Goal: Task Accomplishment & Management: Manage account settings

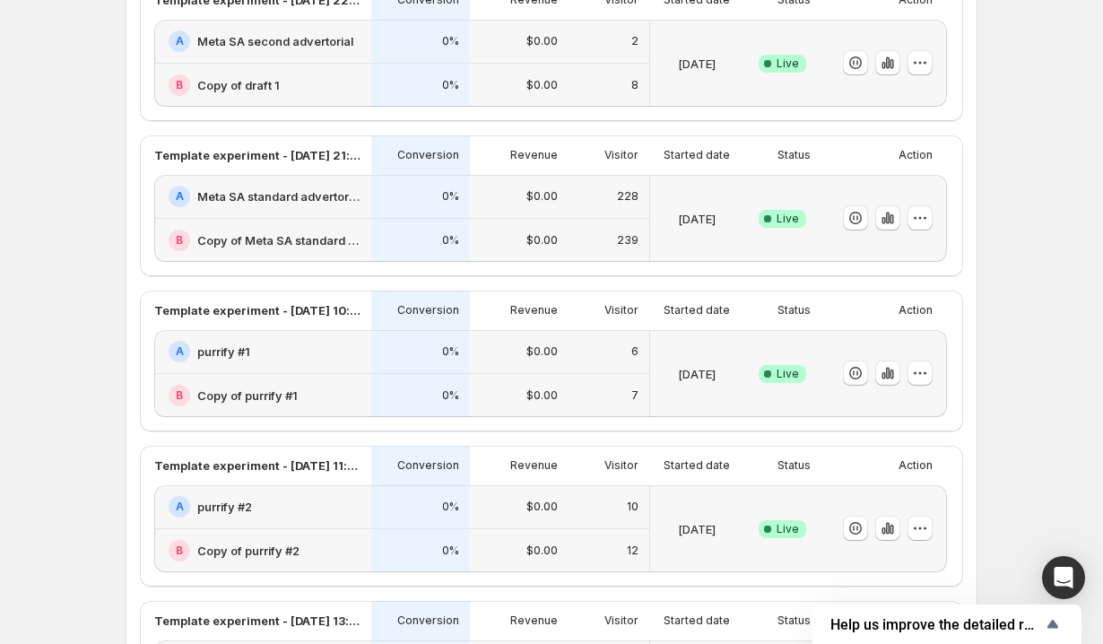
scroll to position [520, 0]
click at [894, 223] on icon "button" at bounding box center [888, 217] width 18 height 18
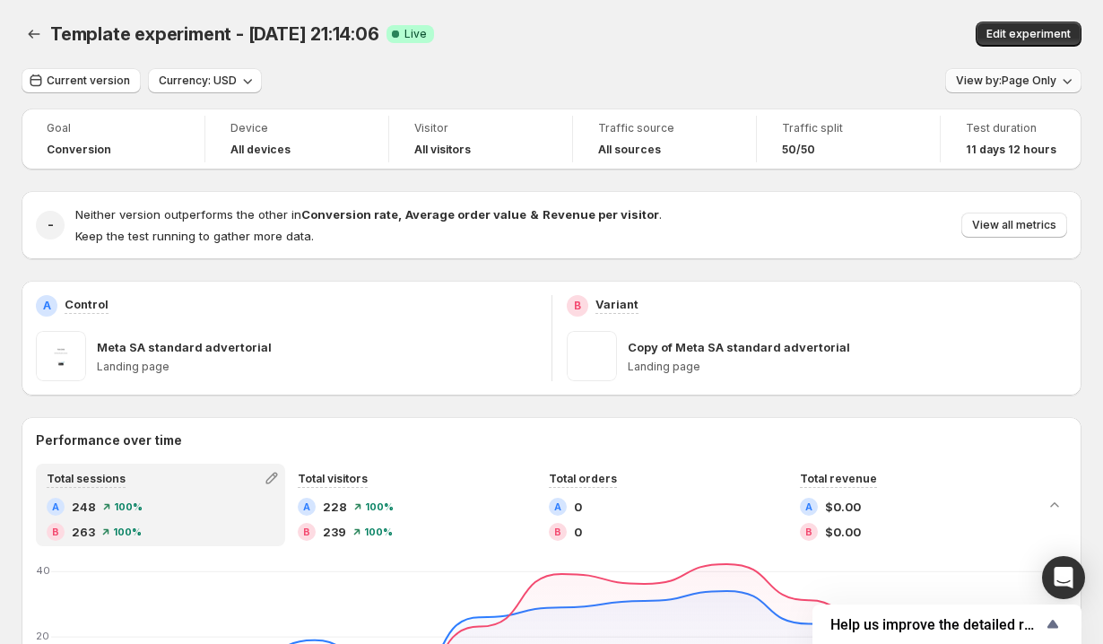
click at [993, 77] on span "View by: Page Only" at bounding box center [1006, 81] width 100 height 14
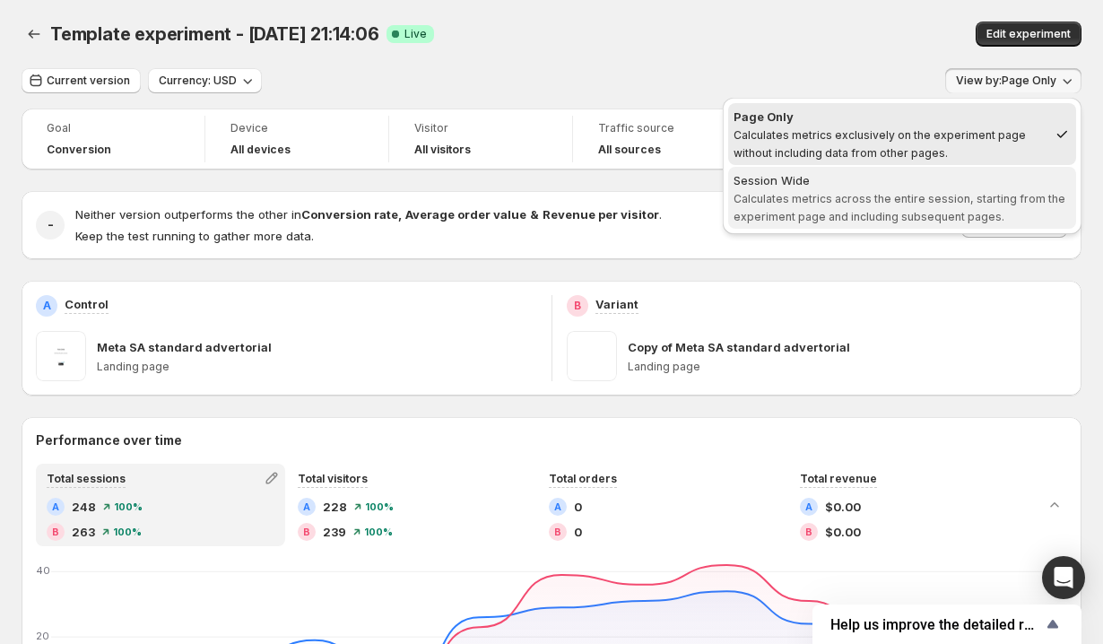
click at [888, 186] on div "Session Wide" at bounding box center [901, 180] width 337 height 18
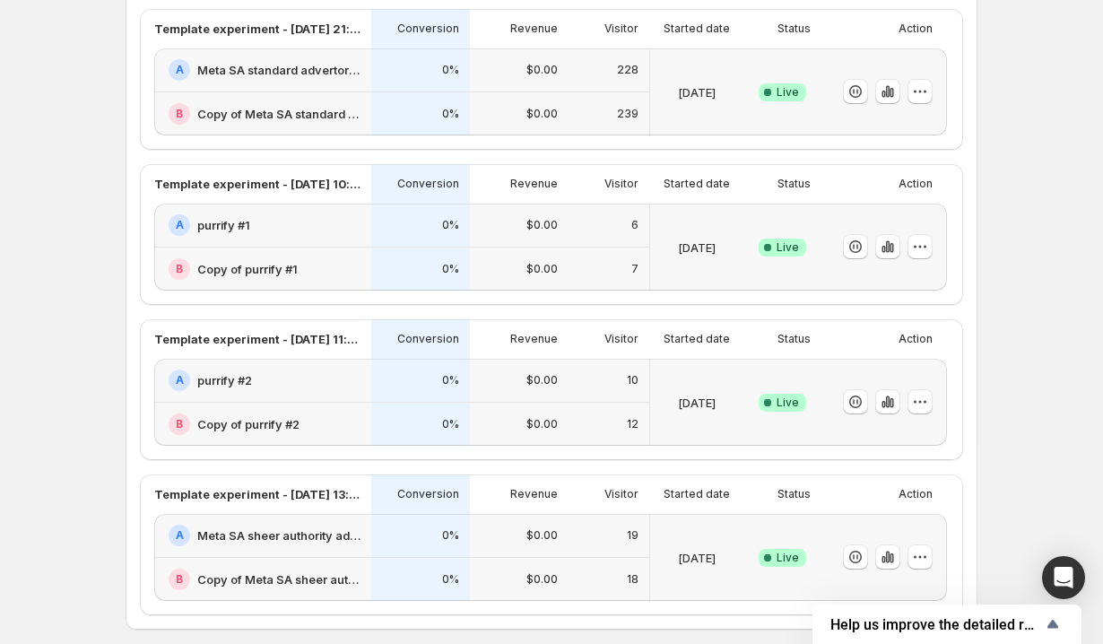
scroll to position [857, 0]
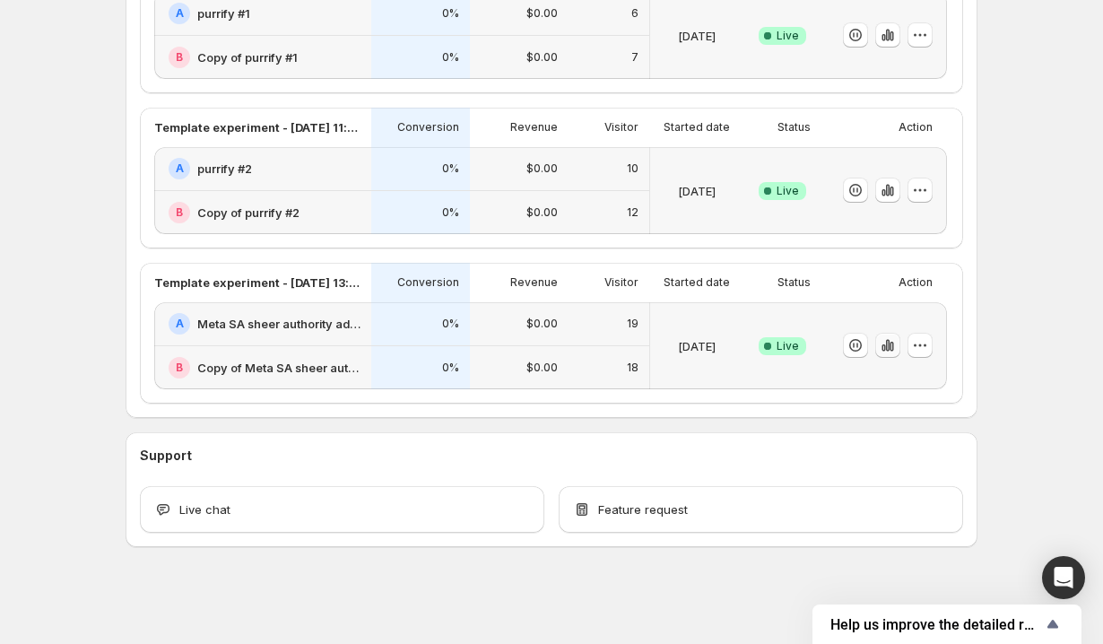
click at [890, 343] on icon "button" at bounding box center [891, 347] width 4 height 10
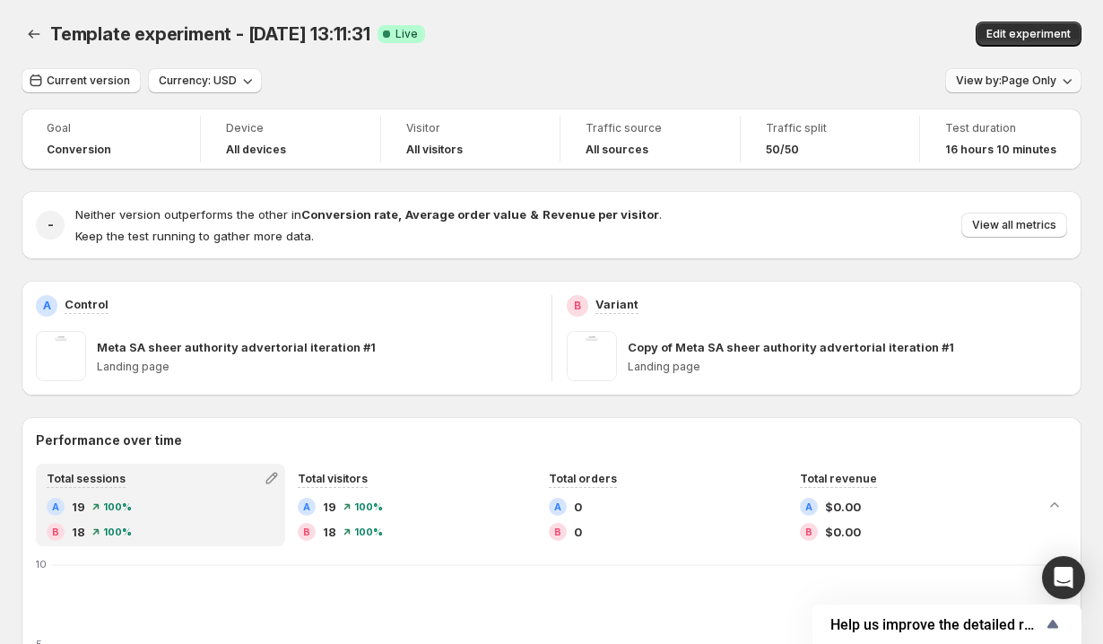
click at [1011, 90] on button "View by: Page Only" at bounding box center [1013, 80] width 136 height 25
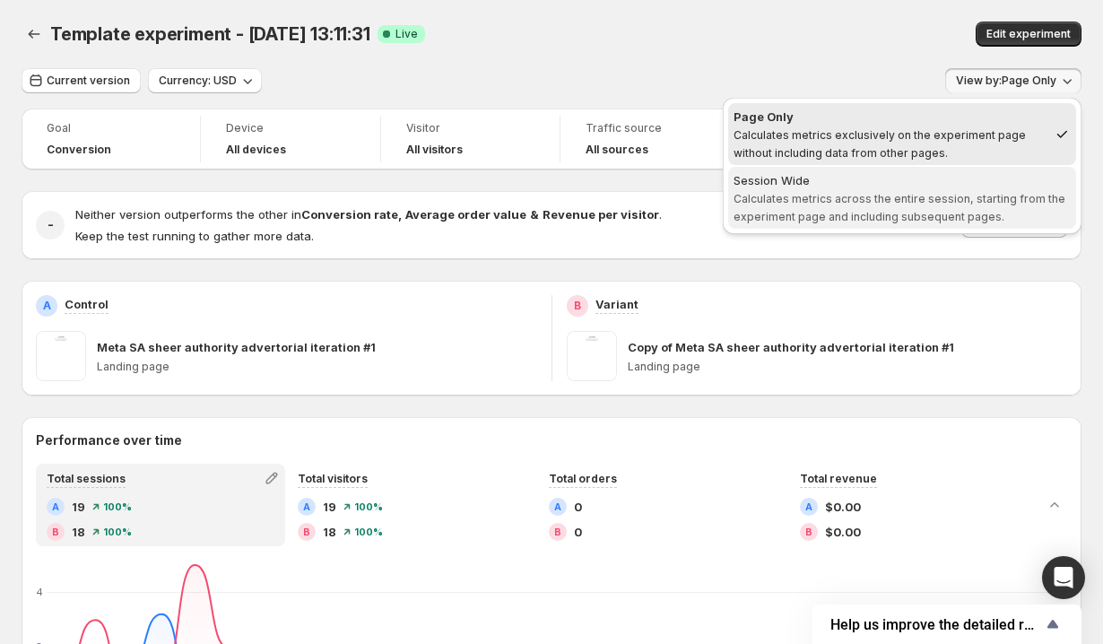
click at [948, 191] on span "Session Wide Calculates metrics across the entire session, starting from the ex…" at bounding box center [901, 197] width 337 height 52
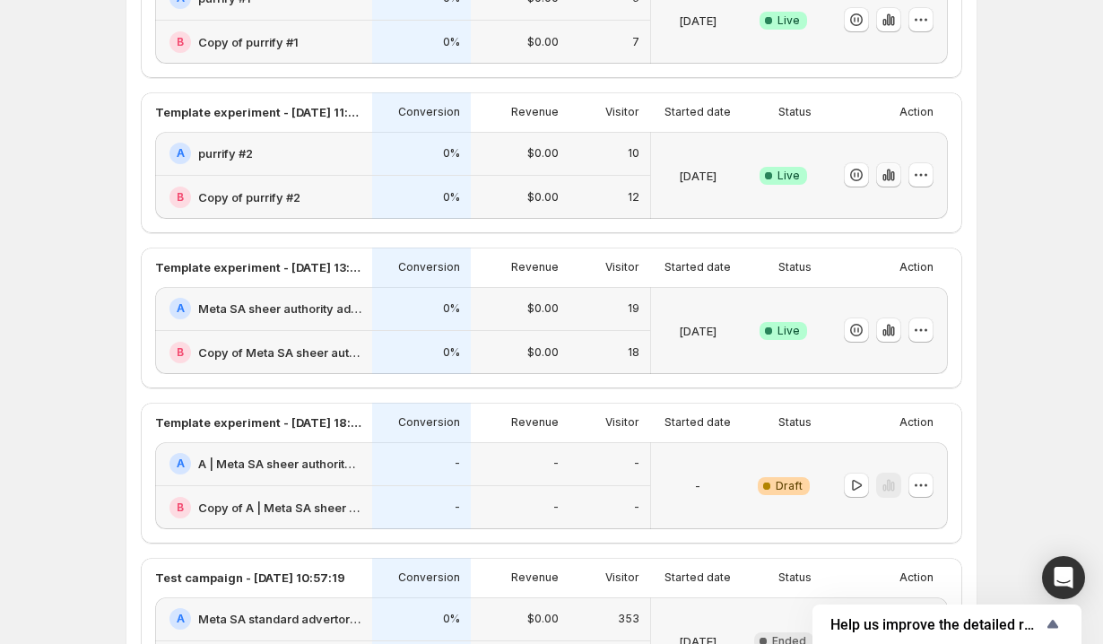
scroll to position [374, 0]
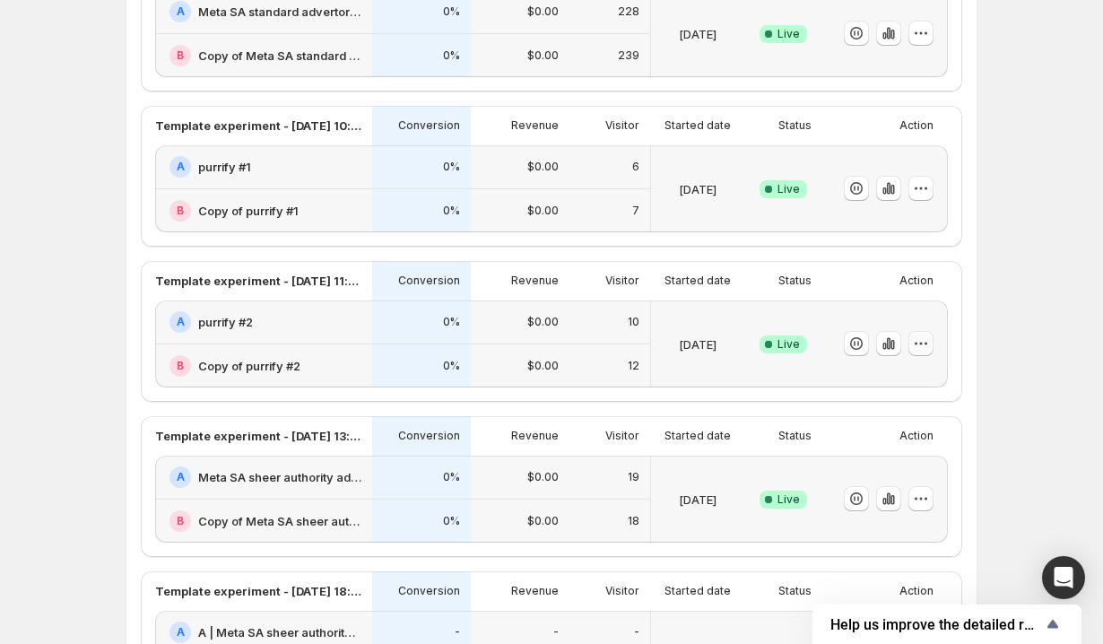
click at [926, 346] on icon "button" at bounding box center [921, 343] width 18 height 18
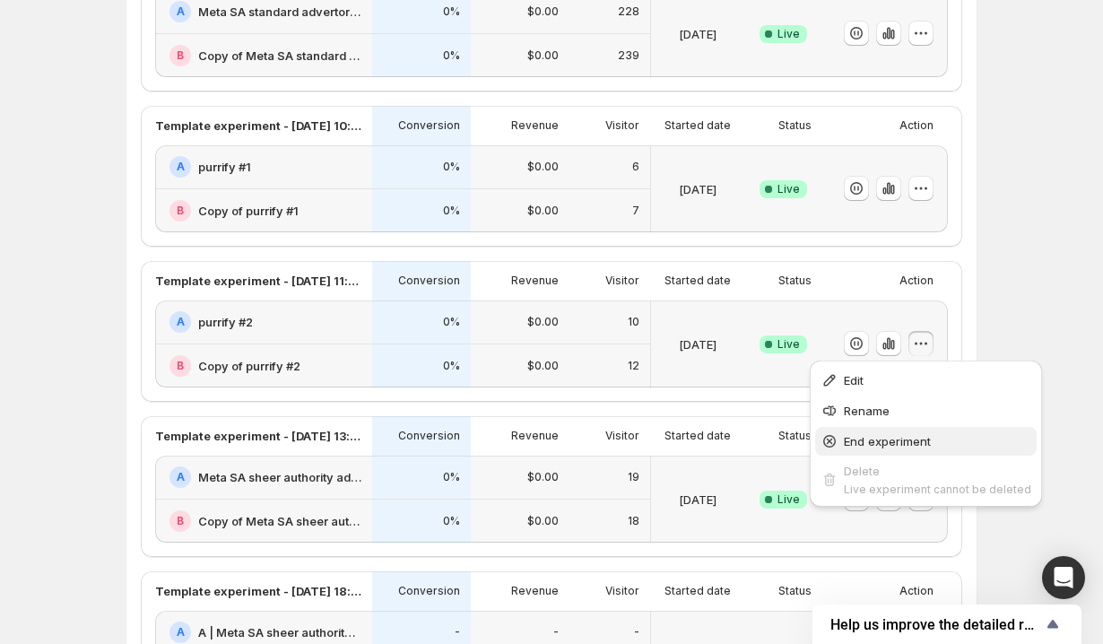
click at [857, 441] on span "End experiment" at bounding box center [887, 441] width 87 height 14
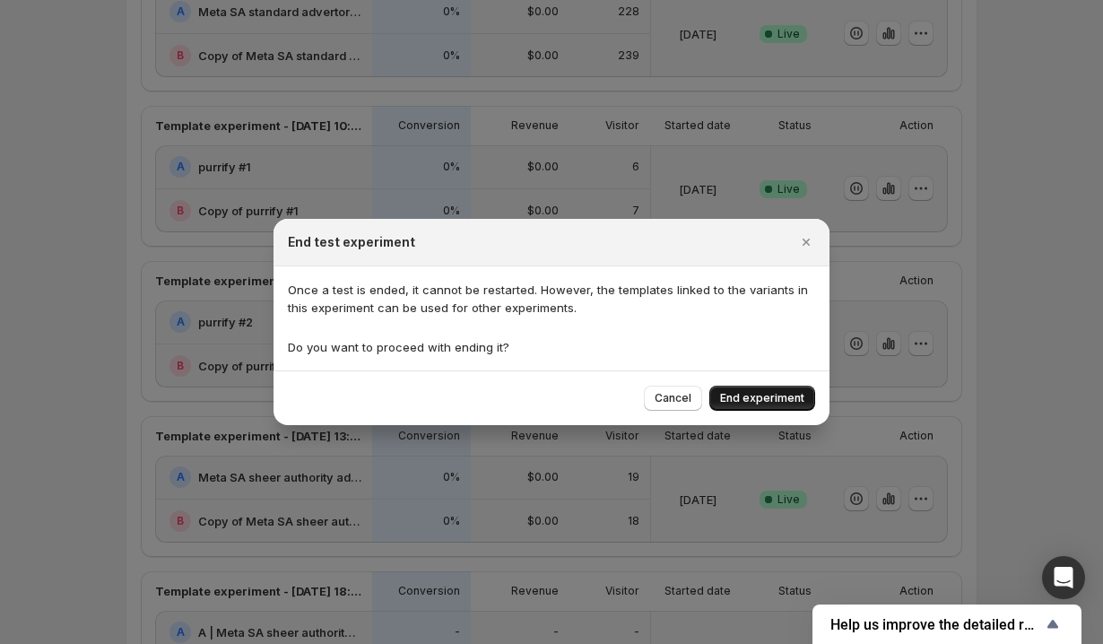
click at [769, 400] on span "End experiment" at bounding box center [762, 398] width 84 height 14
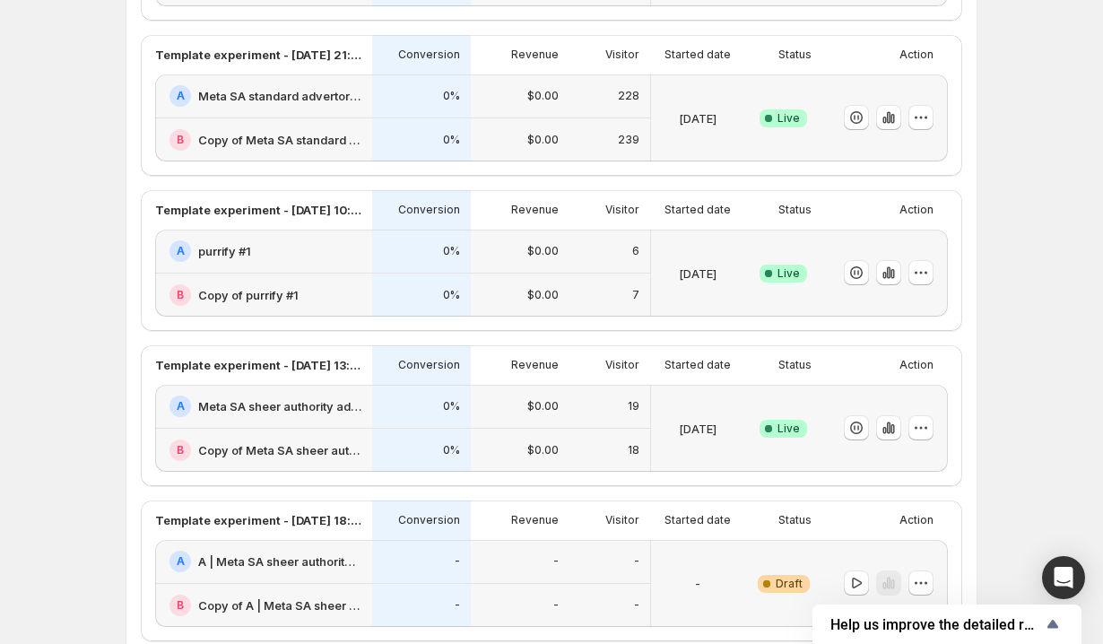
scroll to position [287, 0]
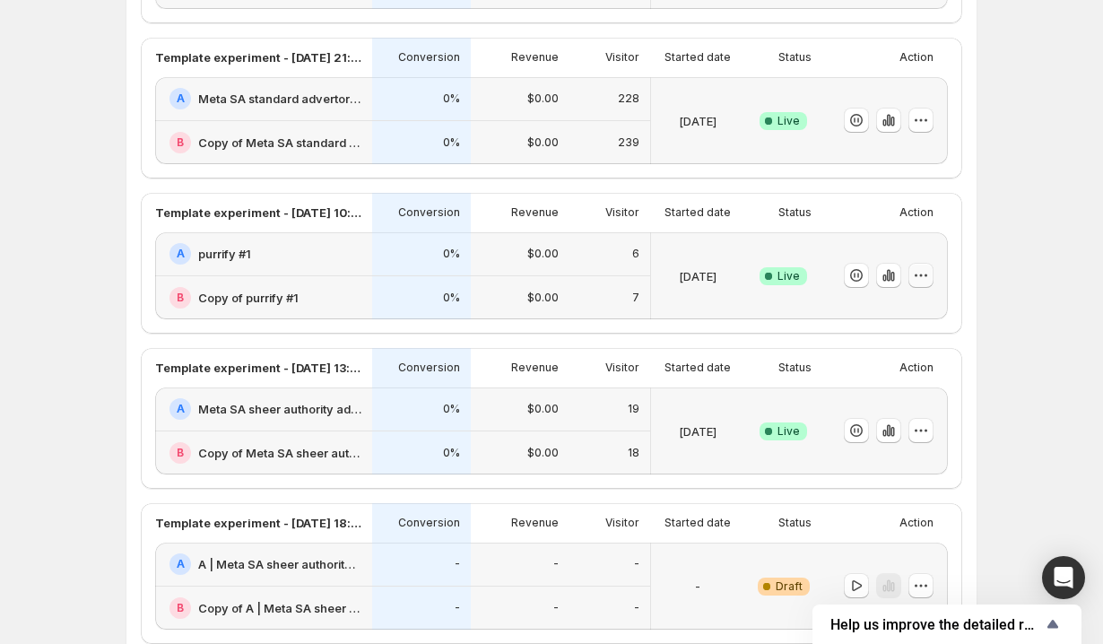
click at [923, 276] on icon "button" at bounding box center [921, 275] width 18 height 18
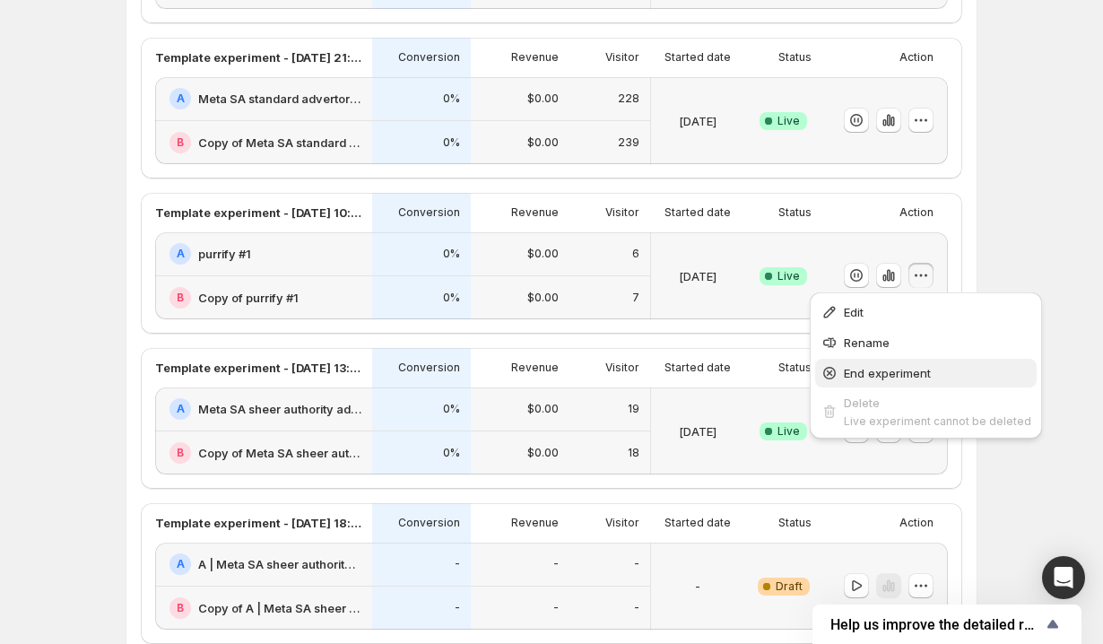
click at [890, 378] on span "End experiment" at bounding box center [887, 373] width 87 height 14
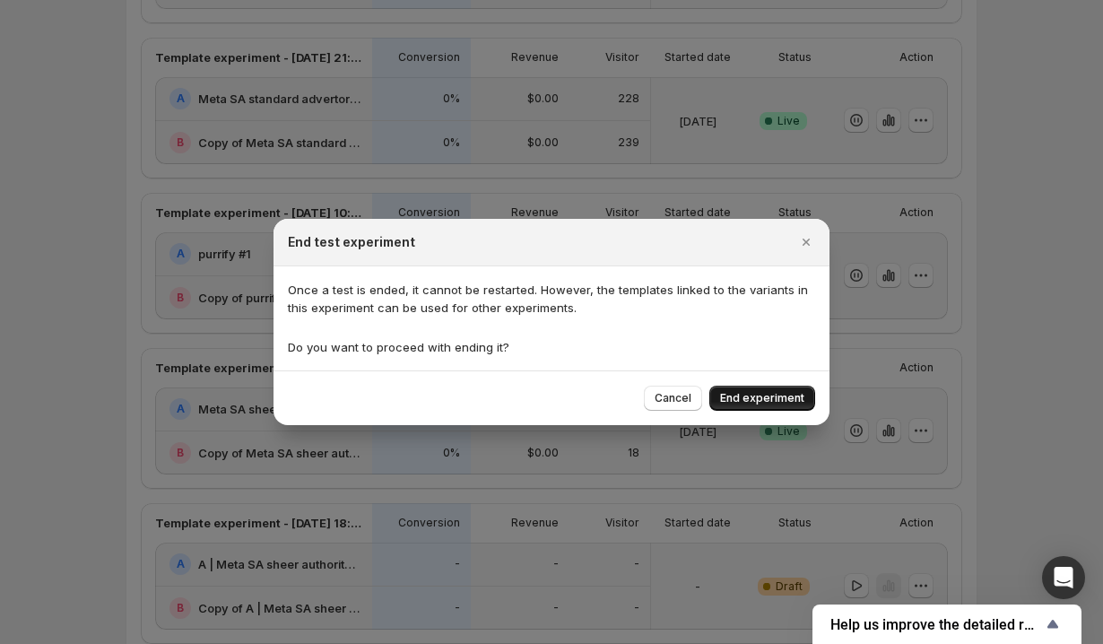
click at [780, 397] on span "End experiment" at bounding box center [762, 398] width 84 height 14
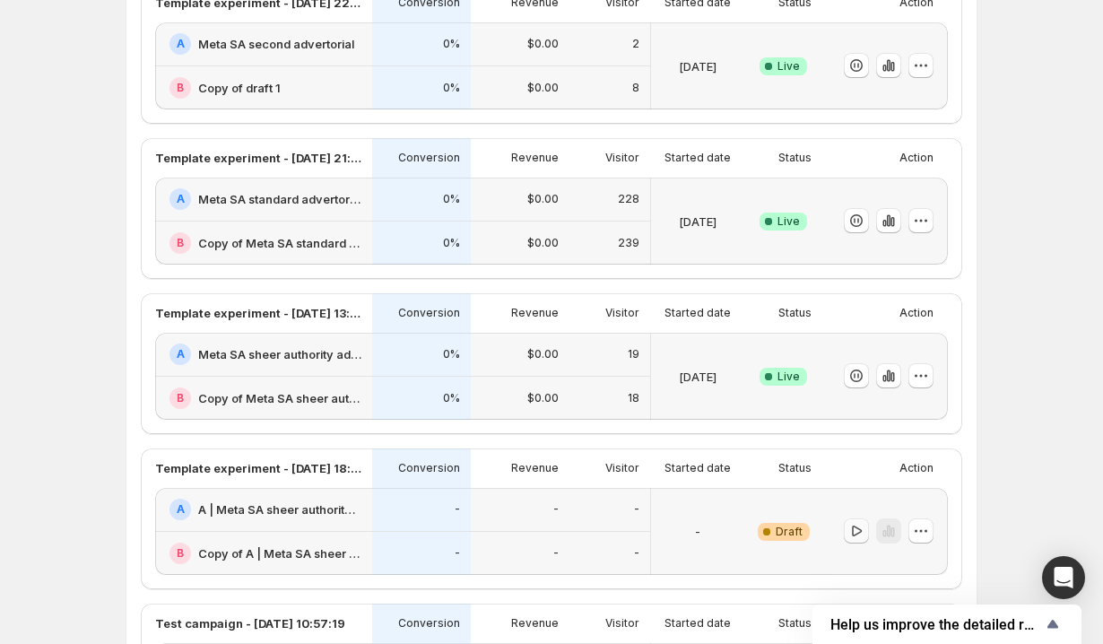
scroll to position [182, 0]
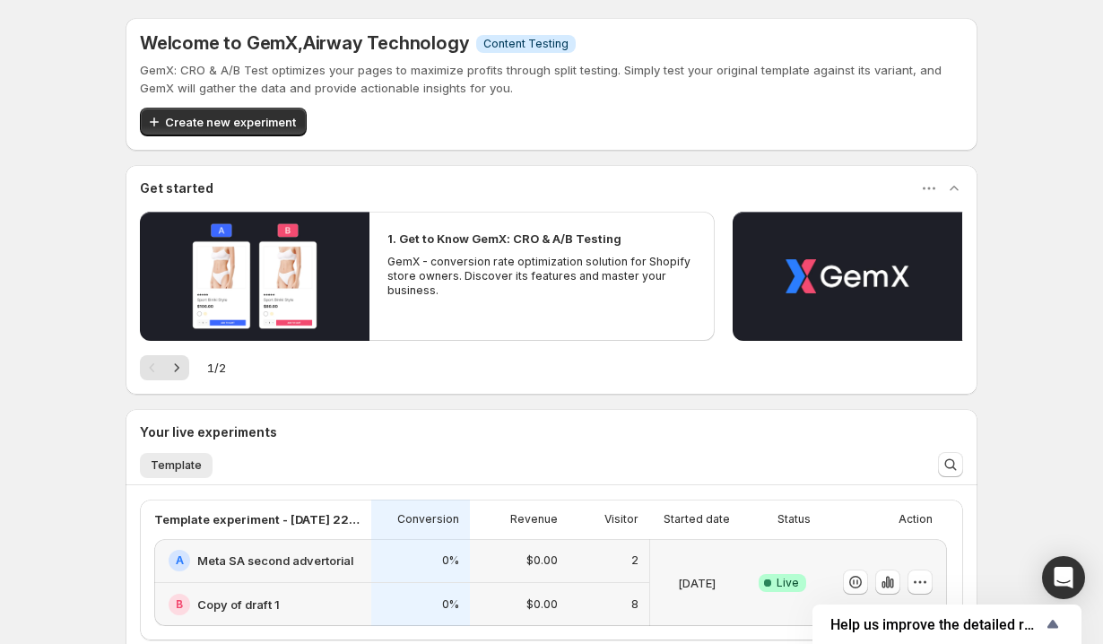
scroll to position [547, 0]
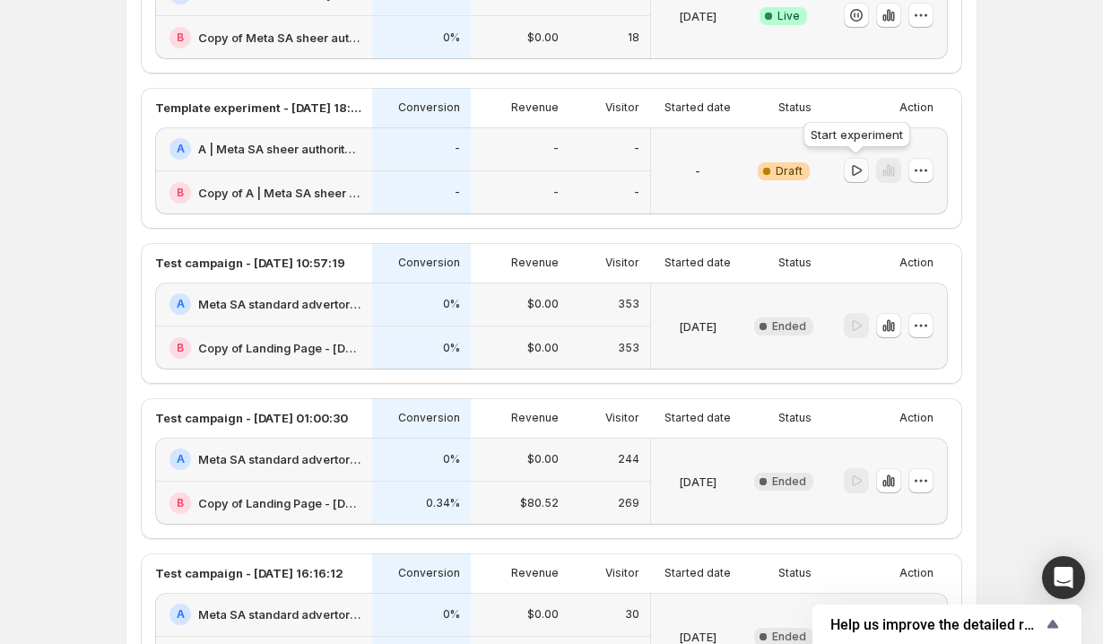
click at [855, 164] on icon "button" at bounding box center [856, 170] width 18 height 18
